Goal: Information Seeking & Learning: Learn about a topic

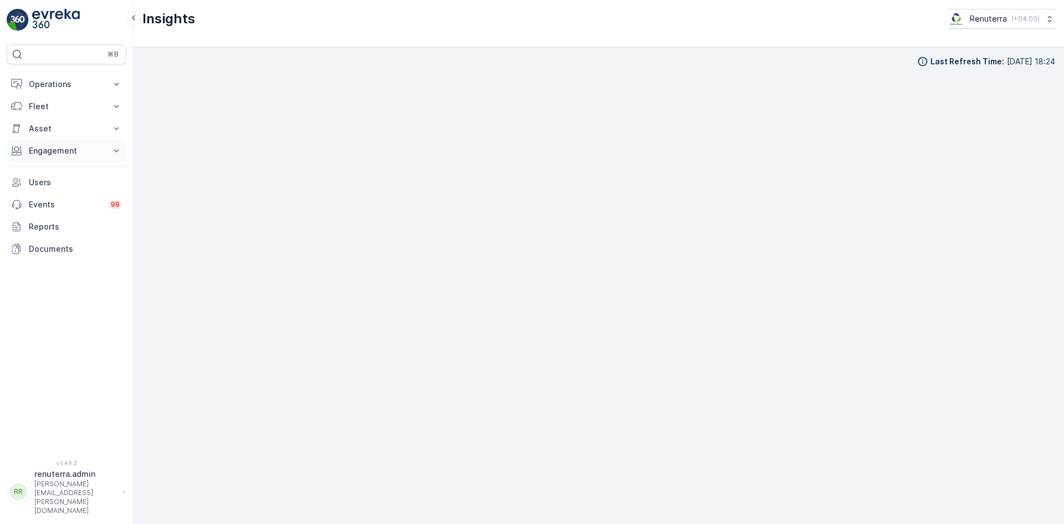
click at [59, 147] on p "Engagement" at bounding box center [66, 150] width 75 height 11
click at [47, 186] on p "Entities" at bounding box center [42, 184] width 28 height 11
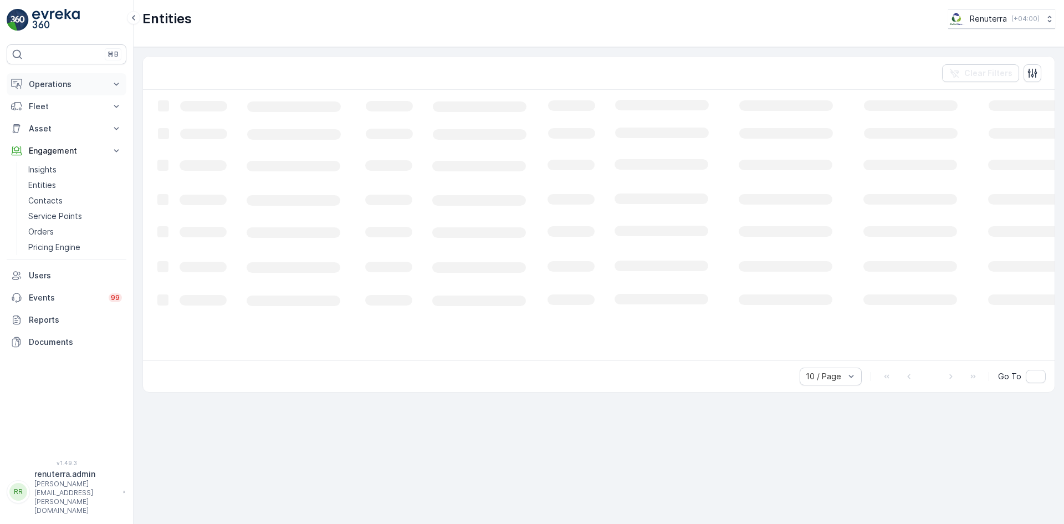
click at [60, 88] on p "Operations" at bounding box center [66, 84] width 75 height 11
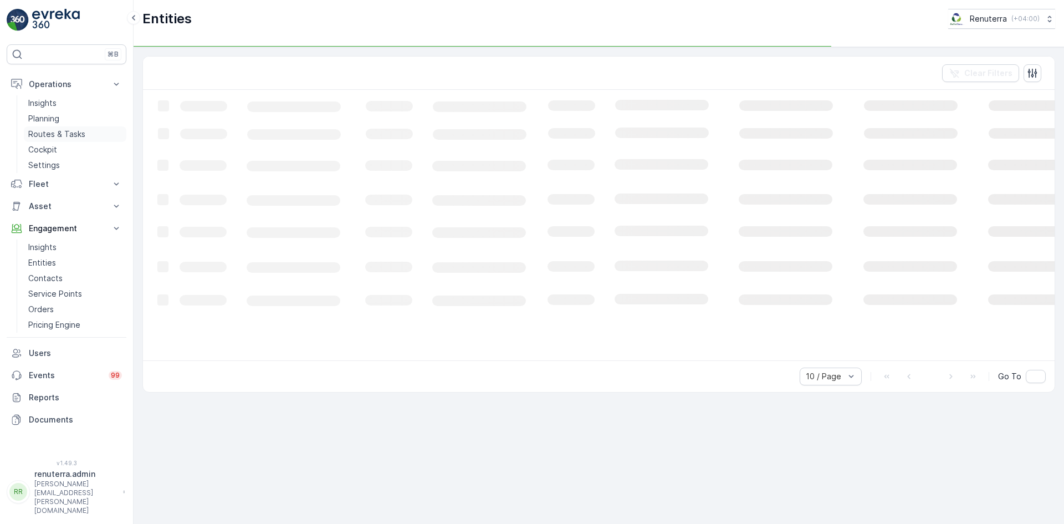
click at [51, 138] on p "Routes & Tasks" at bounding box center [56, 134] width 57 height 11
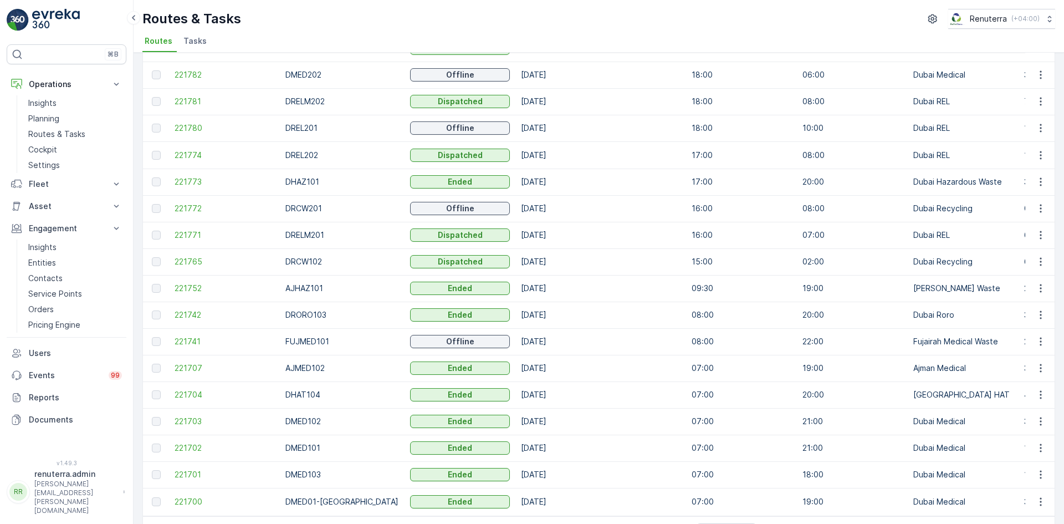
scroll to position [186, 0]
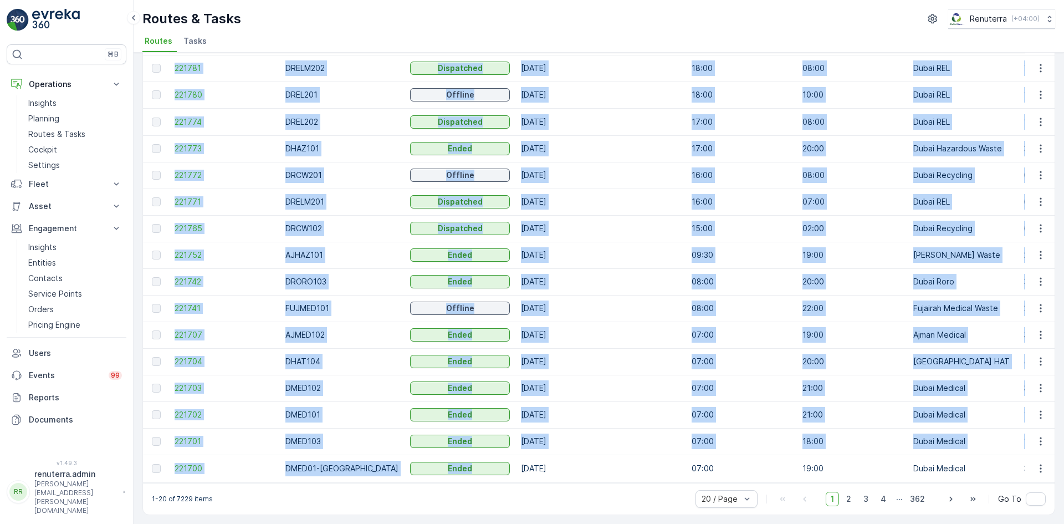
drag, startPoint x: 471, startPoint y: 476, endPoint x: 565, endPoint y: 480, distance: 93.7
click at [565, 480] on div "ID Route Name Status Select Date - Start Time End Time Operation Select Perform…" at bounding box center [598, 198] width 911 height 568
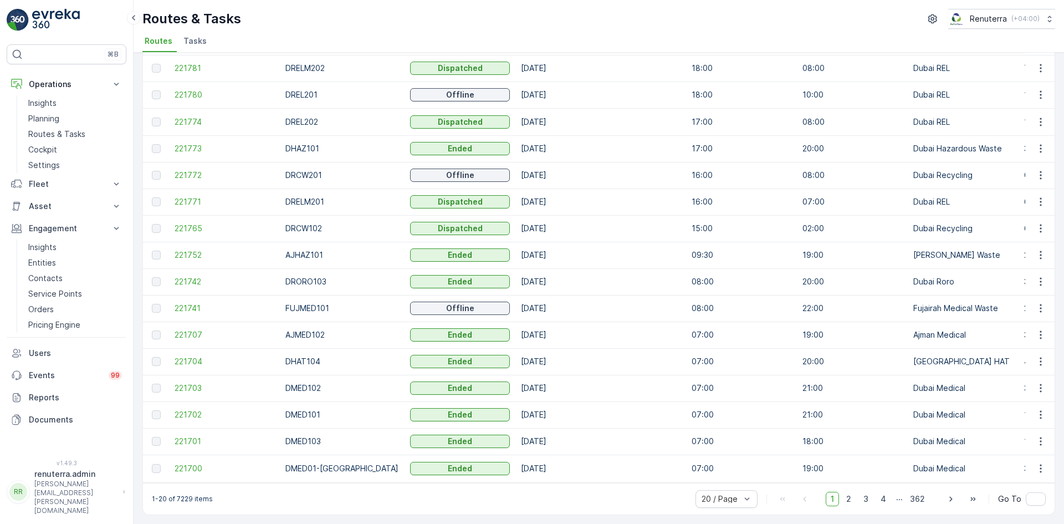
drag, startPoint x: 514, startPoint y: 509, endPoint x: 510, endPoint y: 491, distance: 18.1
click at [513, 507] on div "1-20 of 7229 items 20 / Page 1 2 3 4 ... 362 Go To" at bounding box center [598, 499] width 911 height 32
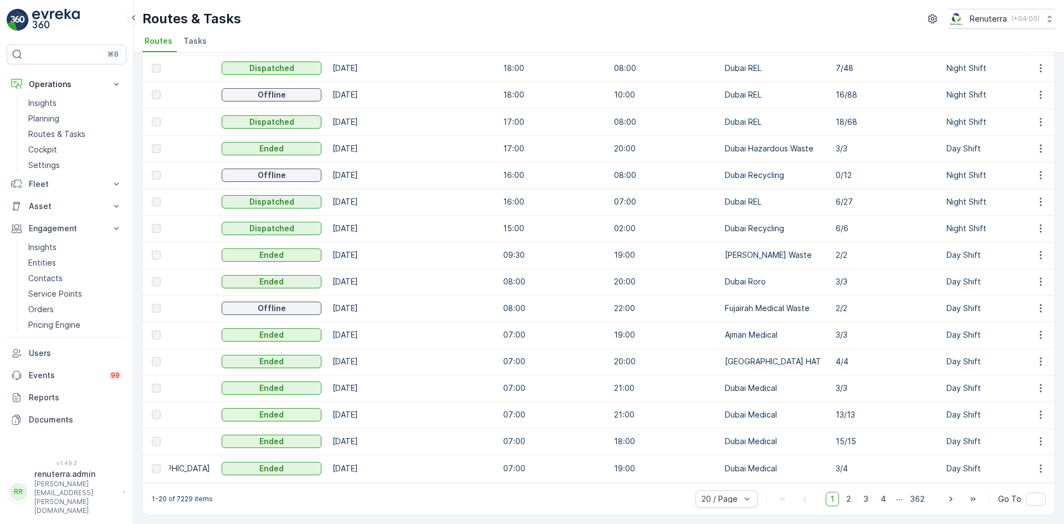
scroll to position [0, 197]
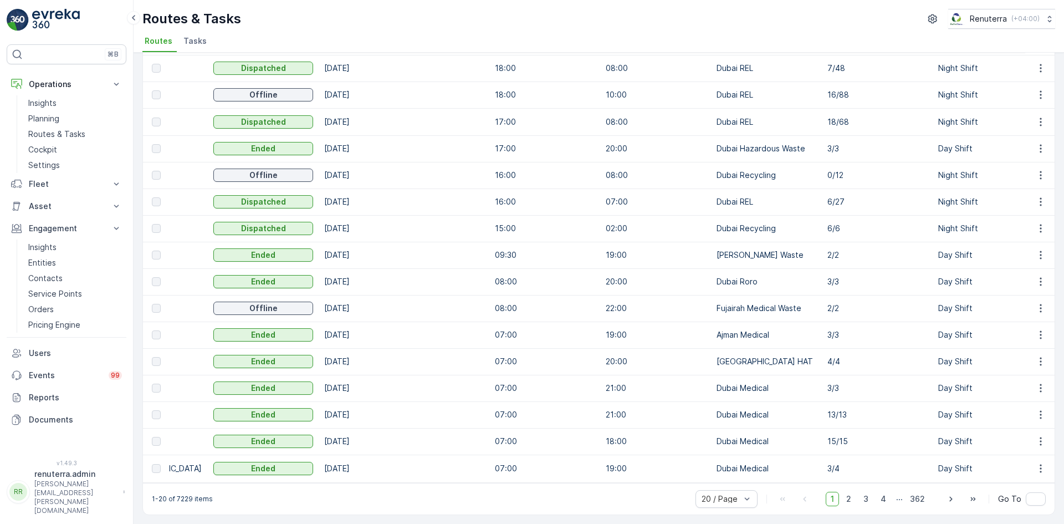
drag, startPoint x: 581, startPoint y: 484, endPoint x: 571, endPoint y: 484, distance: 10.5
click at [571, 484] on div "1-20 of 7229 items 20 / Page 1 2 3 4 ... 362 Go To" at bounding box center [598, 499] width 911 height 32
click at [551, 504] on div "1-20 of 7229 items 20 / Page 1 2 3 4 ... 362 Go To" at bounding box center [598, 499] width 911 height 32
click at [694, 249] on td "19:00" at bounding box center [655, 255] width 111 height 27
click at [760, 248] on td "[PERSON_NAME] Waste" at bounding box center [766, 255] width 111 height 27
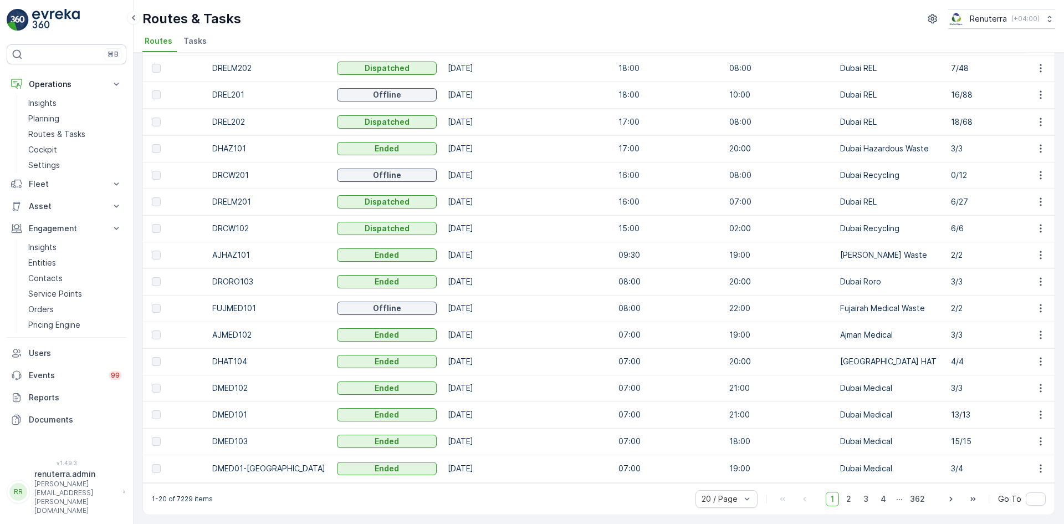
scroll to position [0, 0]
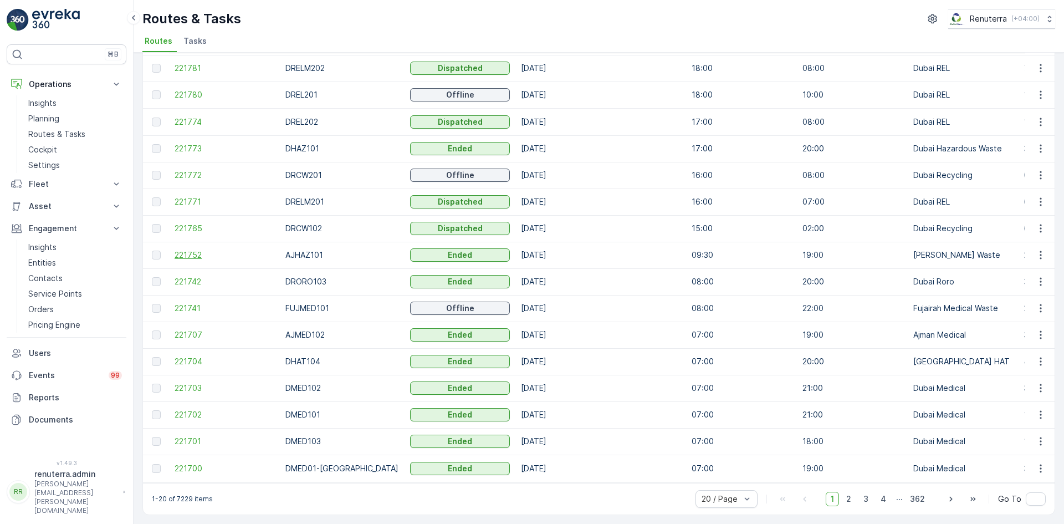
click at [184, 252] on span "221752" at bounding box center [225, 254] width 100 height 11
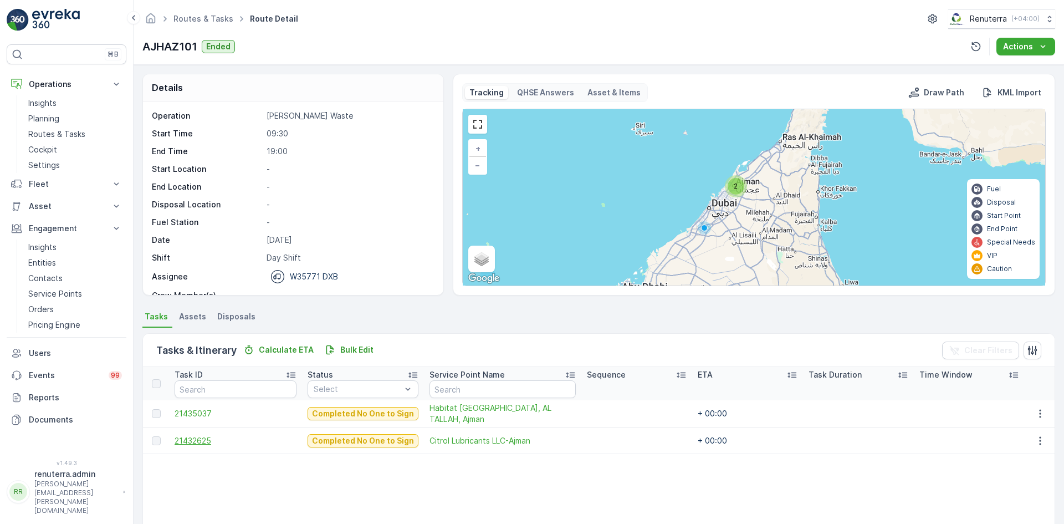
click at [196, 437] on span "21432625" at bounding box center [236, 440] width 122 height 11
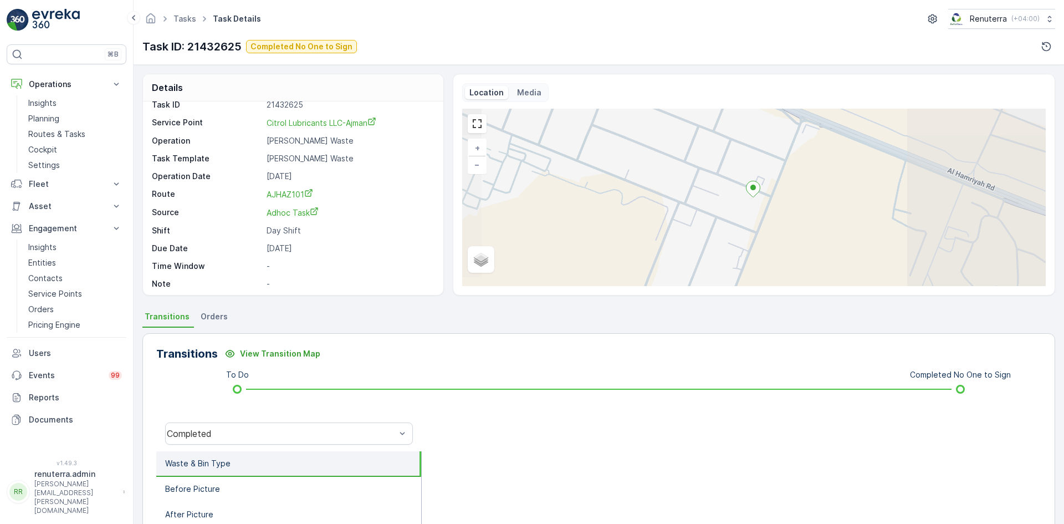
scroll to position [14, 0]
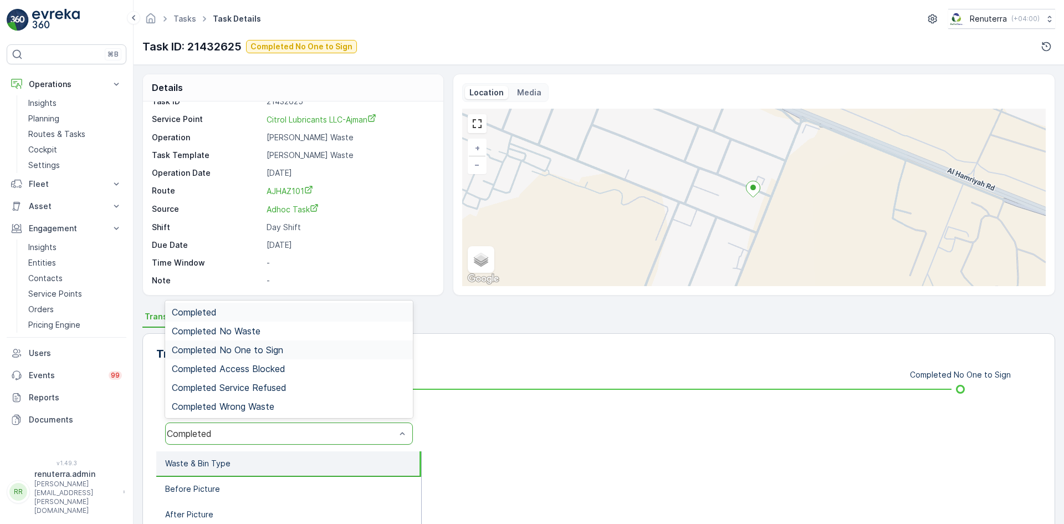
click at [288, 353] on div "Completed No One to Sign" at bounding box center [289, 350] width 234 height 10
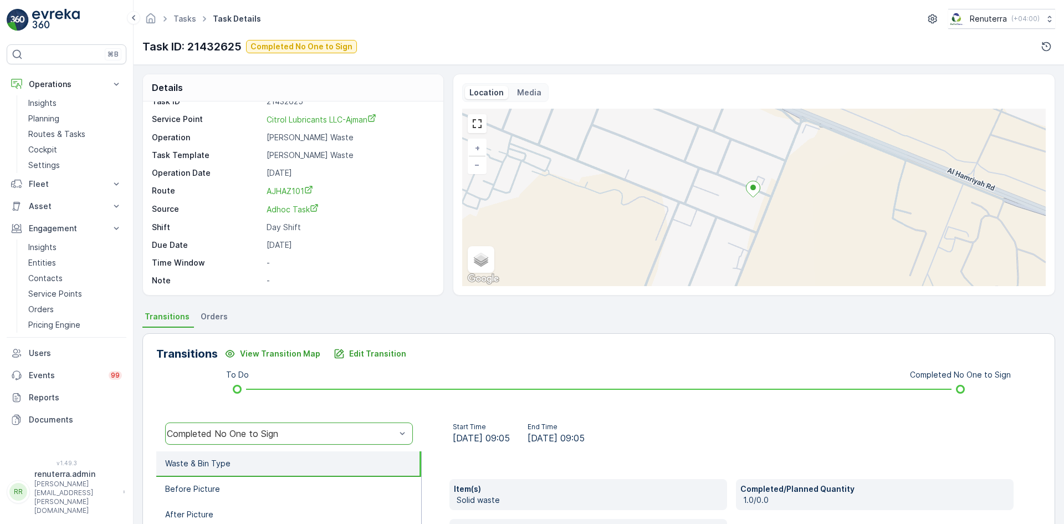
click at [540, 357] on div "Transitions View Transition Map Edit Transition" at bounding box center [598, 354] width 885 height 18
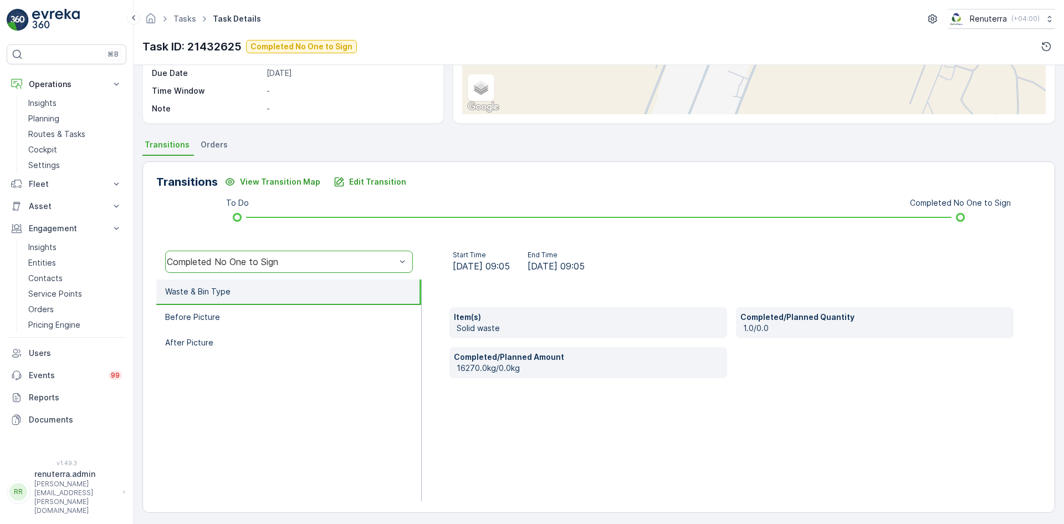
scroll to position [175, 0]
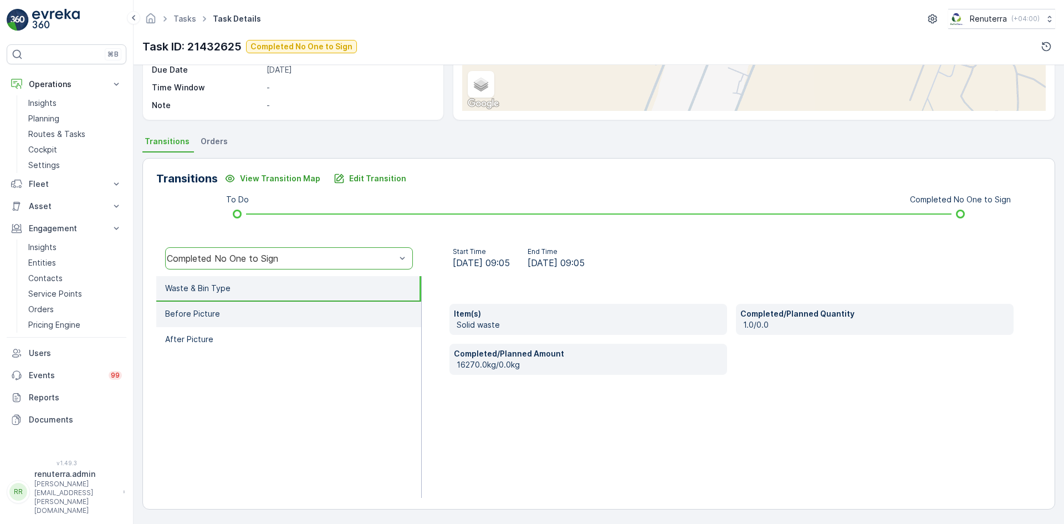
click at [264, 314] on li "Before Picture" at bounding box center [288, 313] width 265 height 25
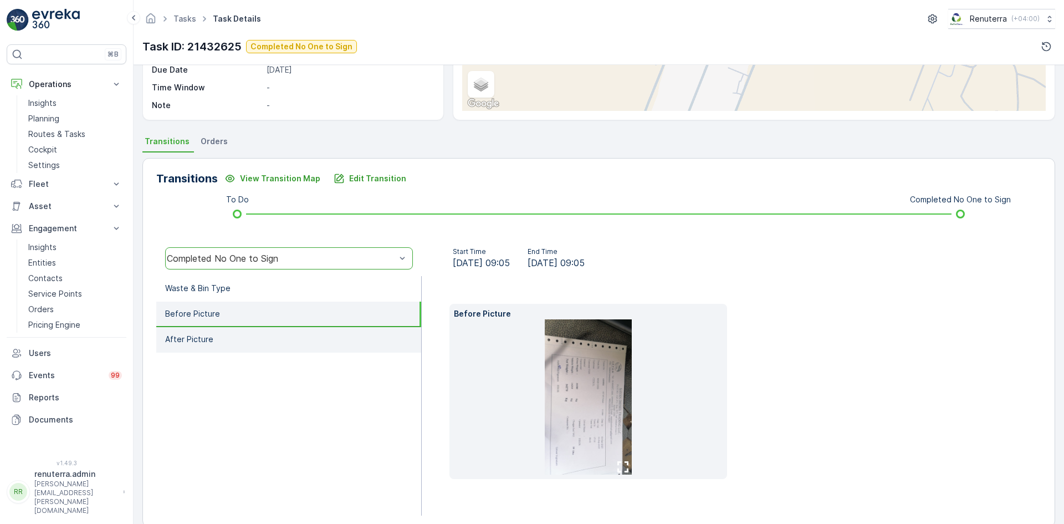
click at [255, 332] on li "After Picture" at bounding box center [288, 339] width 265 height 25
click at [255, 315] on li "Before Picture" at bounding box center [288, 313] width 265 height 25
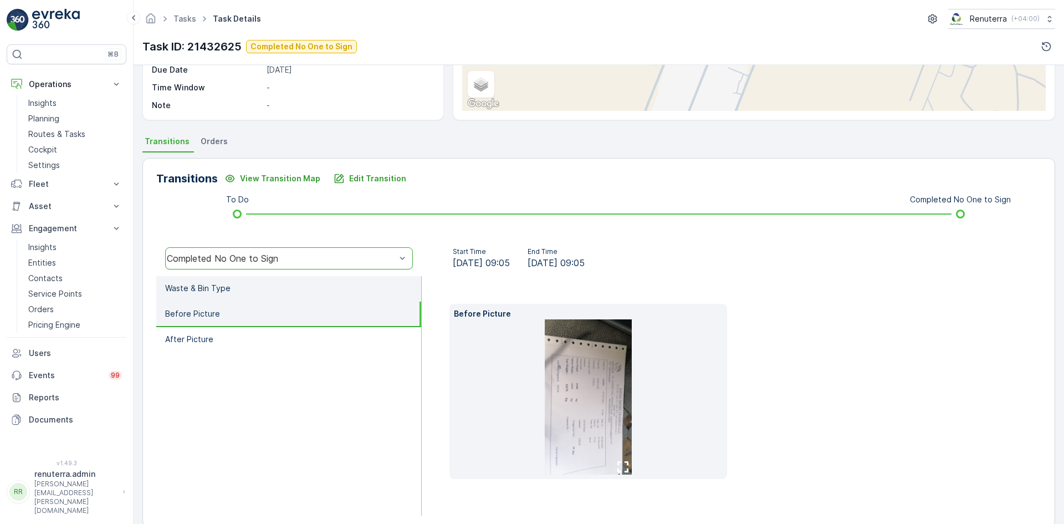
click at [253, 283] on li "Waste & Bin Type" at bounding box center [288, 288] width 265 height 25
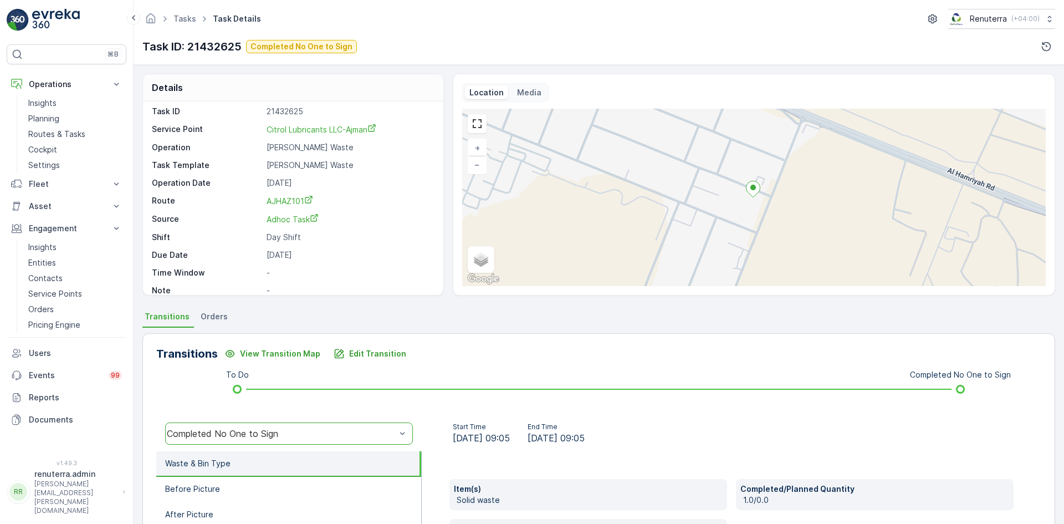
scroll to position [0, 0]
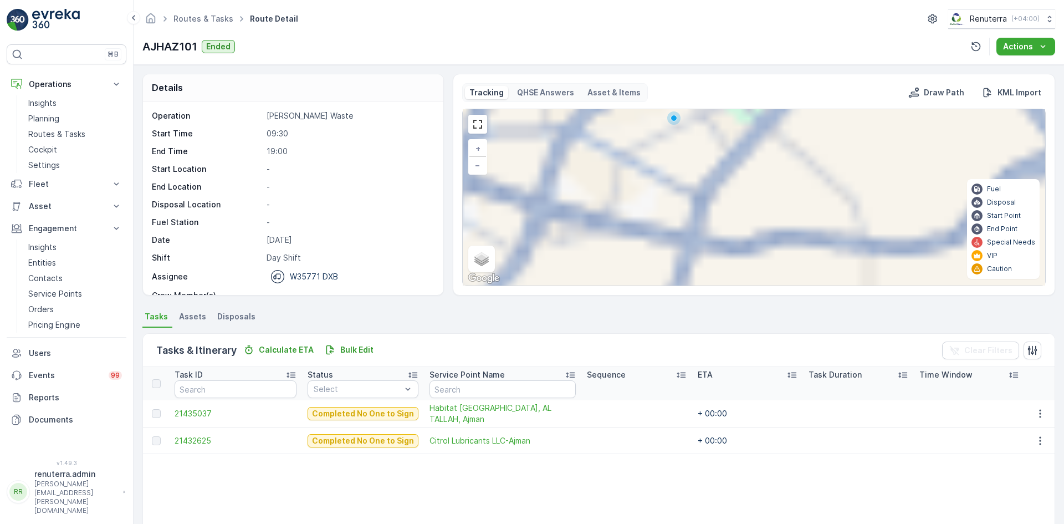
drag, startPoint x: 690, startPoint y: 167, endPoint x: 748, endPoint y: 291, distance: 137.3
click at [750, 293] on div "Tracking QHSE Answers Asset & Items Draw Path KML Import + − Satellite Roadmap …" at bounding box center [754, 185] width 602 height 222
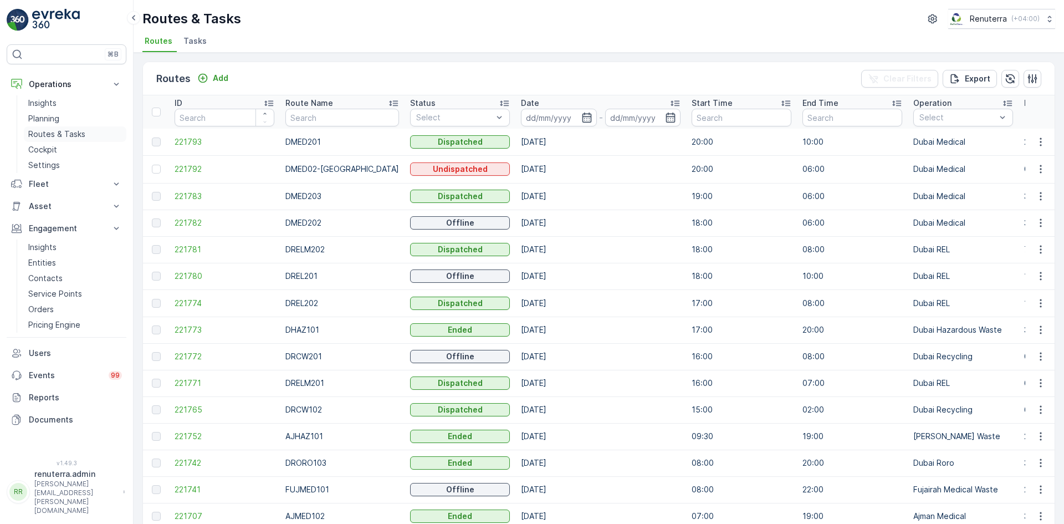
click at [50, 133] on p "Routes & Tasks" at bounding box center [56, 134] width 57 height 11
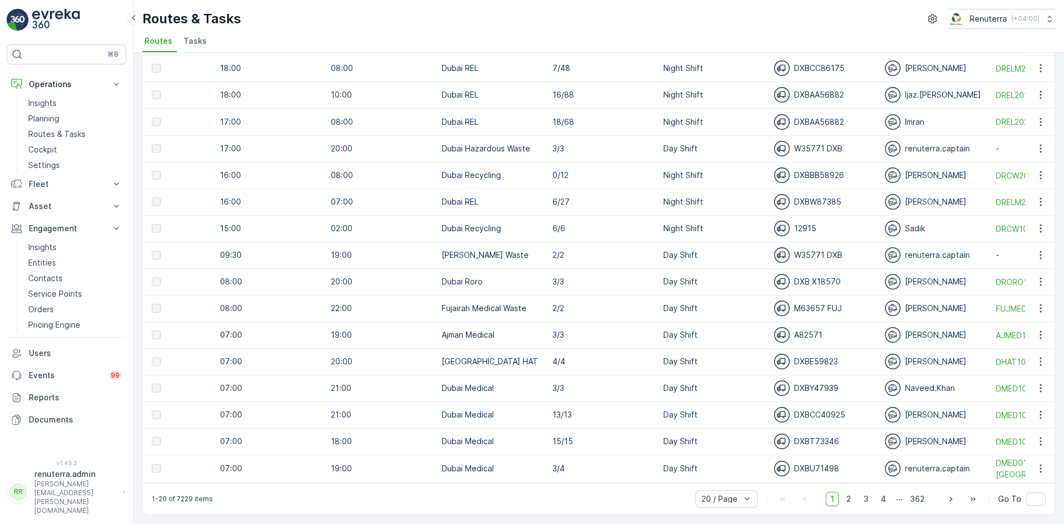
scroll to position [0, 668]
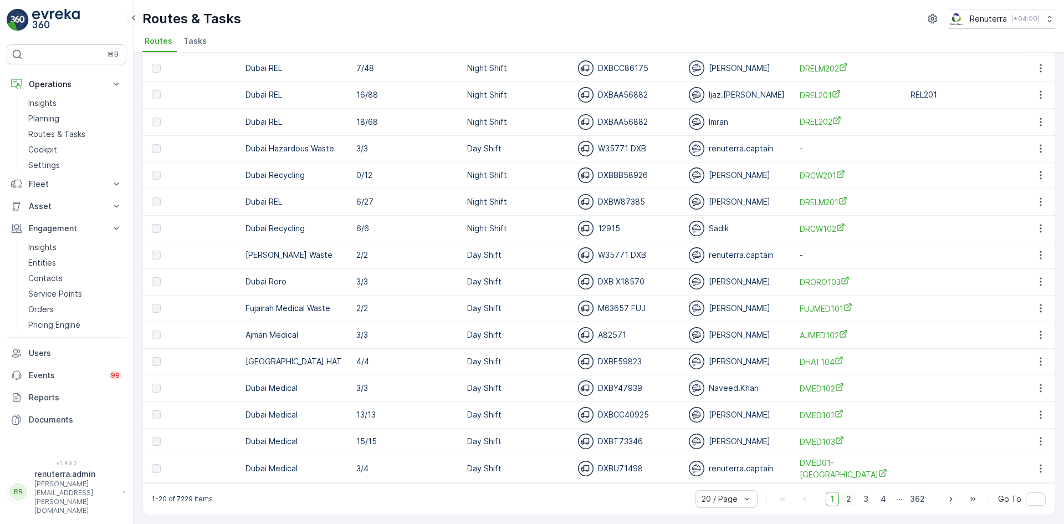
click at [850, 498] on span "2" at bounding box center [848, 498] width 15 height 14
